Goal: Share content: Share content

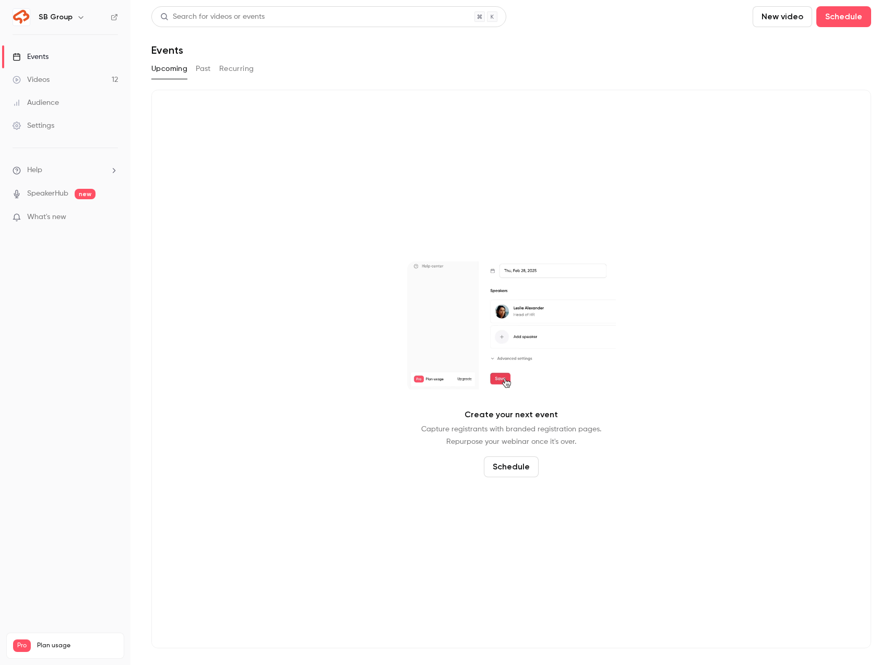
click at [64, 79] on link "Videos 12" at bounding box center [65, 79] width 130 height 23
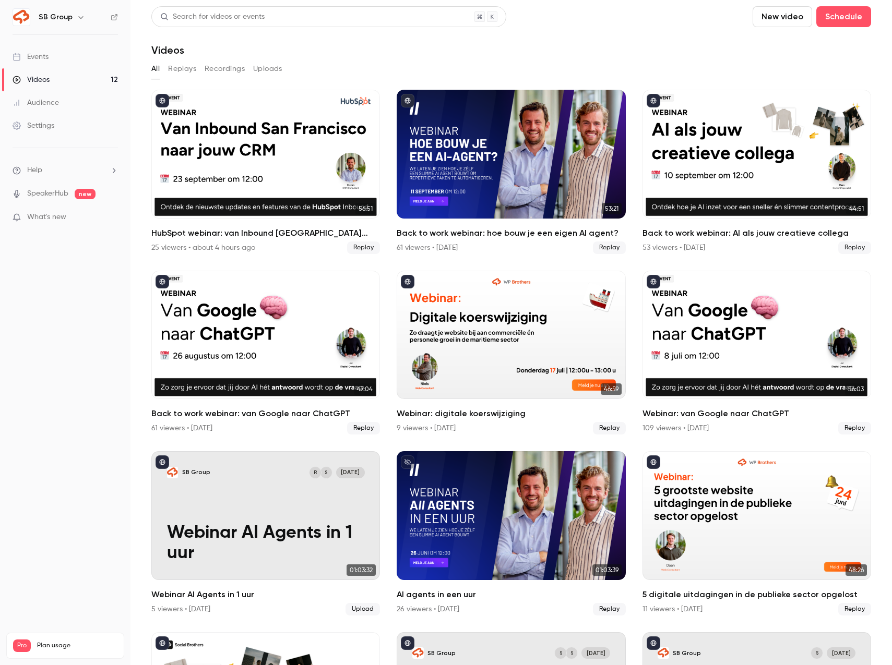
click at [72, 54] on link "Events" at bounding box center [65, 56] width 130 height 23
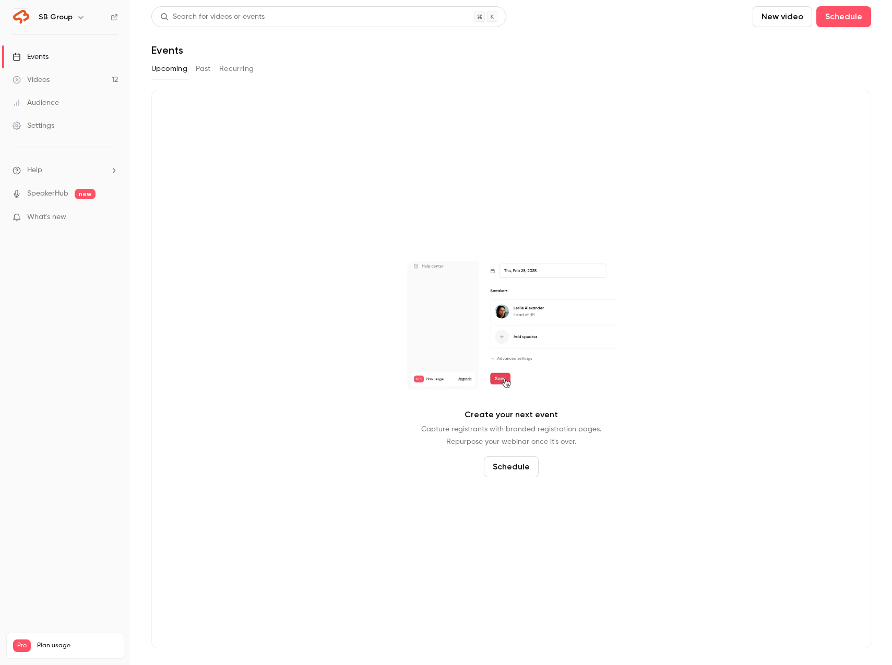
click at [199, 76] on button "Past" at bounding box center [203, 69] width 15 height 17
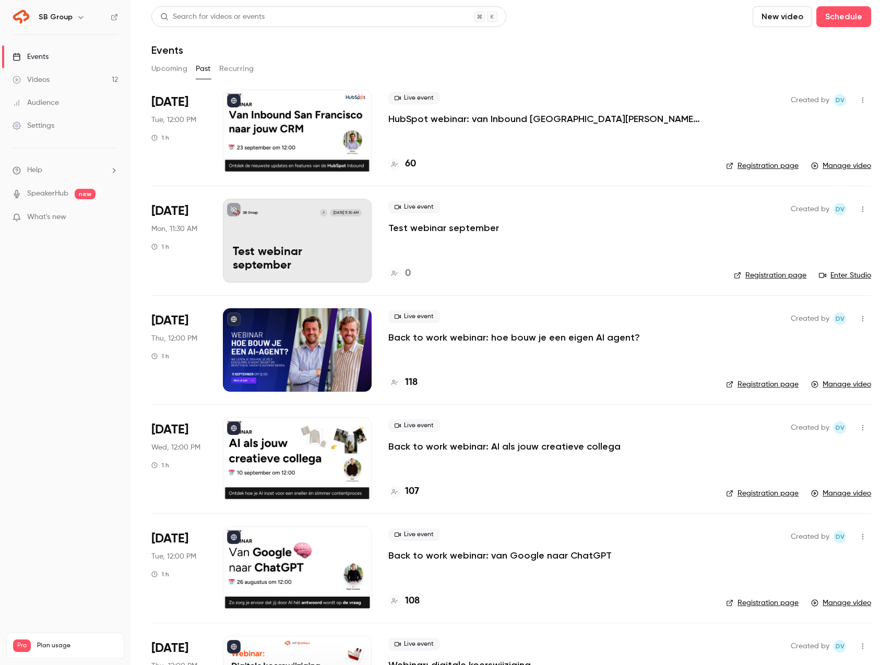
click at [429, 118] on p "HubSpot webinar: van Inbound [GEOGRAPHIC_DATA][PERSON_NAME] jouw CRM" at bounding box center [544, 119] width 313 height 13
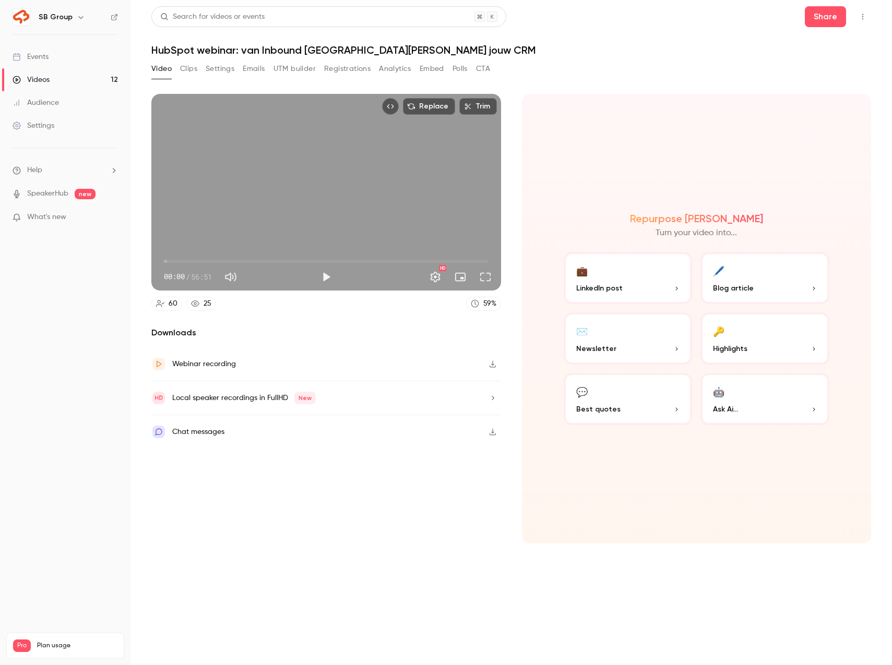
click at [344, 73] on button "Registrations" at bounding box center [347, 69] width 46 height 17
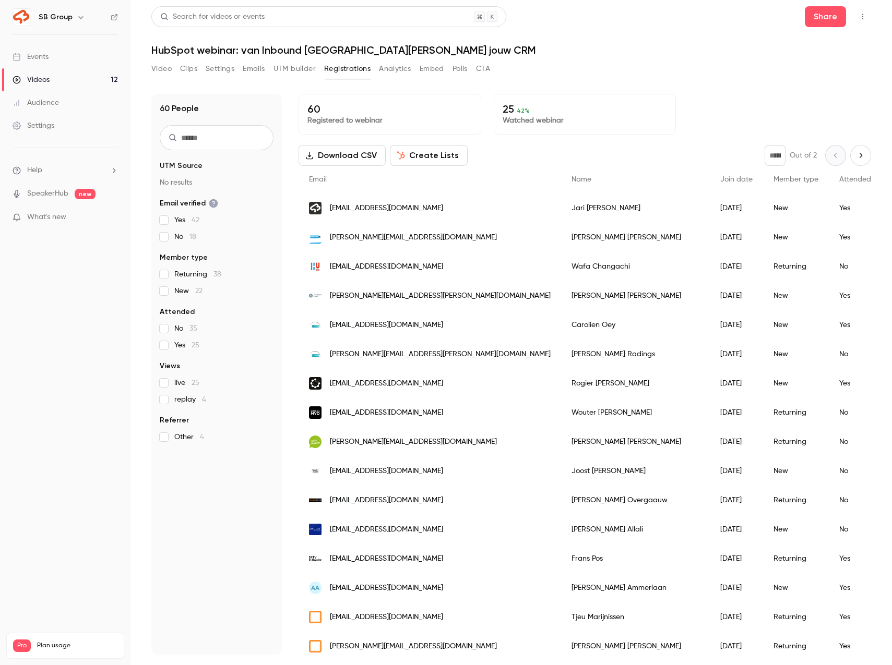
click at [299, 67] on button "UTM builder" at bounding box center [294, 69] width 42 height 17
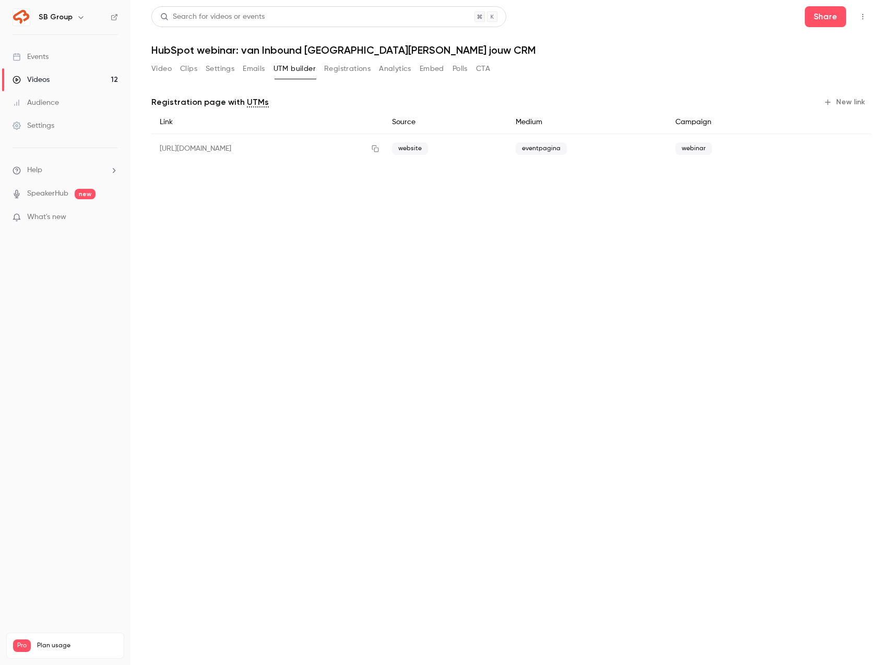
click at [834, 99] on button "New link" at bounding box center [845, 102] width 52 height 17
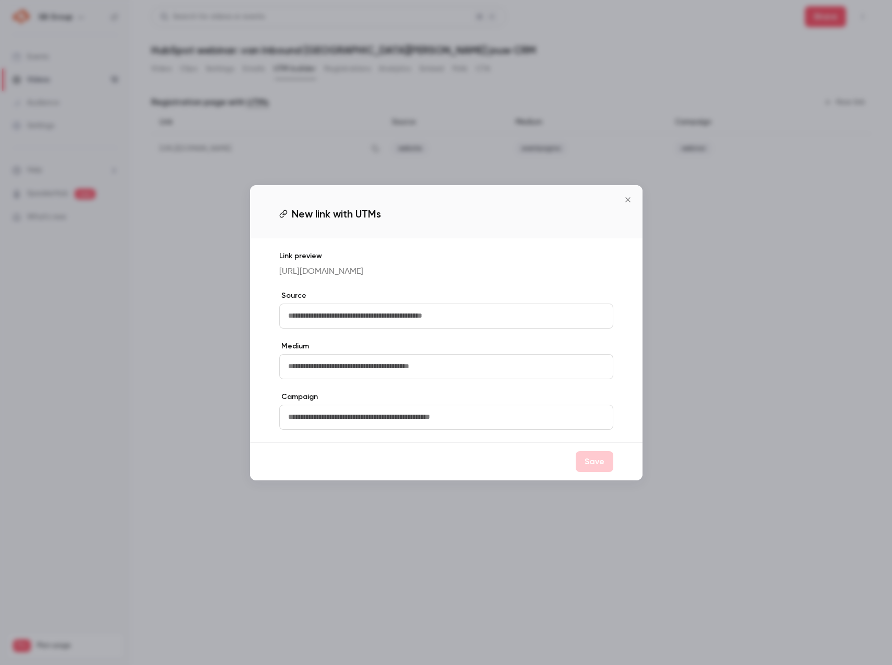
click at [348, 317] on input "text" at bounding box center [446, 316] width 334 height 25
type input "********"
click at [313, 378] on input "text" at bounding box center [446, 366] width 334 height 25
type input "*******"
click at [313, 425] on input "text" at bounding box center [446, 417] width 334 height 25
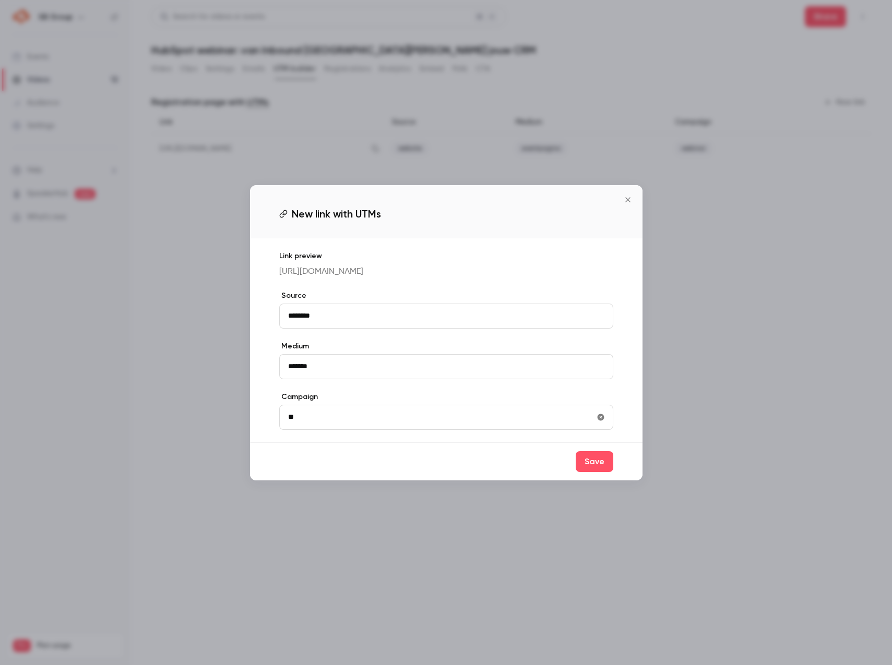
type input "*"
type input "*******"
click at [592, 472] on button "Save" at bounding box center [595, 461] width 38 height 21
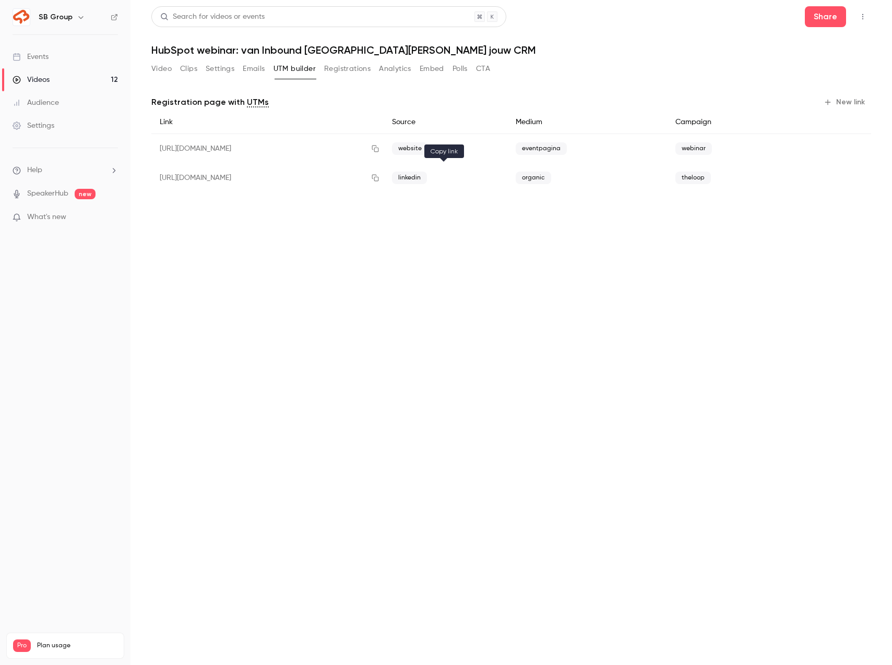
click at [378, 180] on icon "button" at bounding box center [375, 178] width 7 height 7
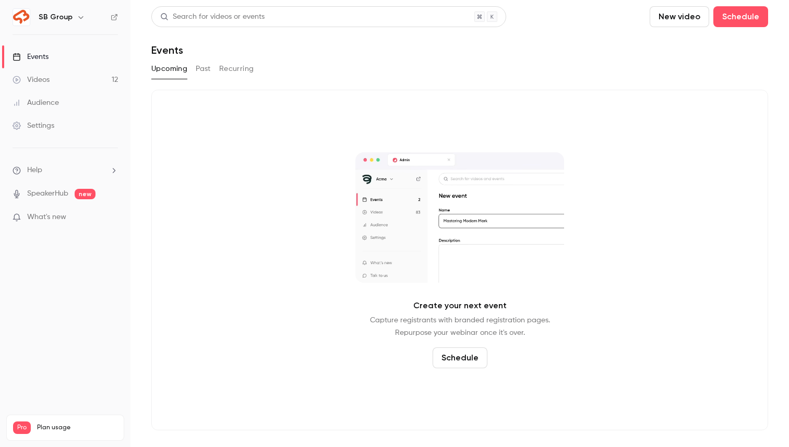
click at [102, 82] on link "Videos 12" at bounding box center [65, 79] width 130 height 23
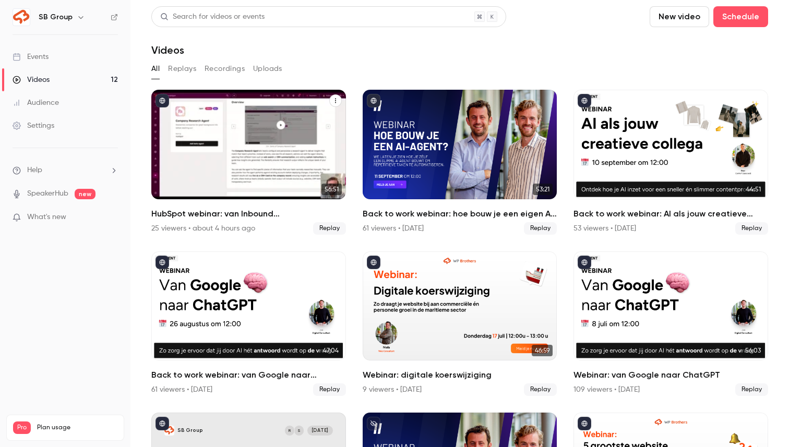
click at [335, 98] on icon "HubSpot webinar: van Inbound San Francisco naar jouw CRM" at bounding box center [335, 101] width 6 height 6
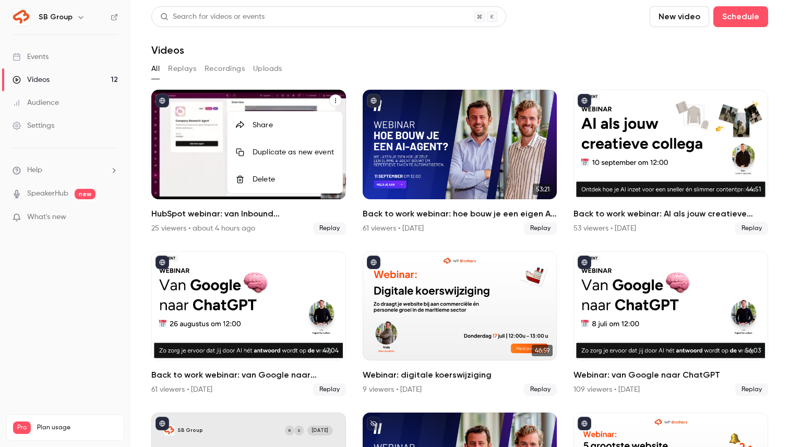
click at [319, 125] on div "Share" at bounding box center [293, 125] width 81 height 10
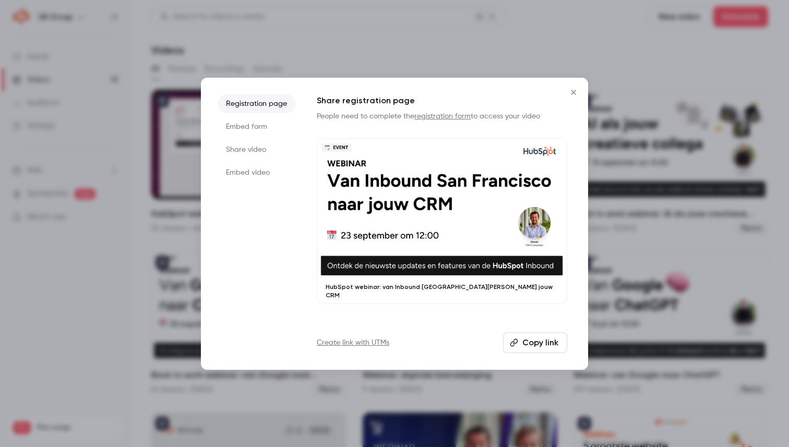
click at [275, 149] on li "Share video" at bounding box center [257, 149] width 78 height 19
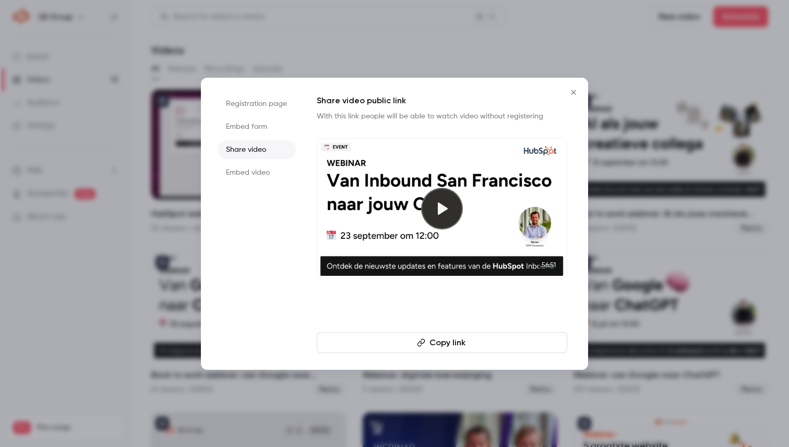
click at [456, 344] on button "Copy link" at bounding box center [442, 342] width 251 height 21
